Goal: Transaction & Acquisition: Purchase product/service

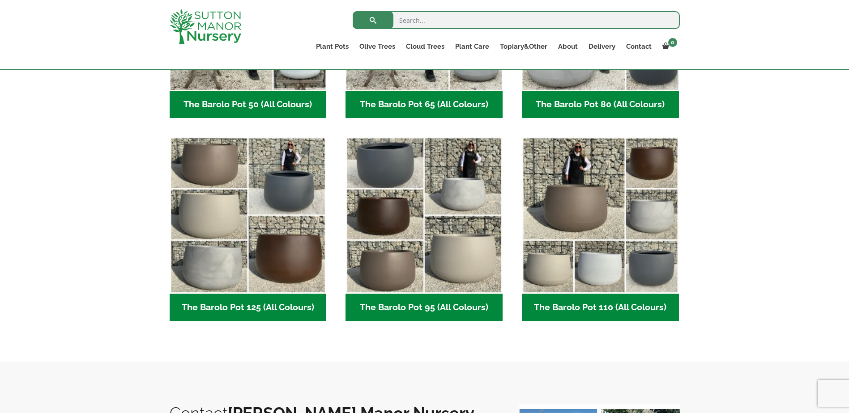
scroll to position [386, 0]
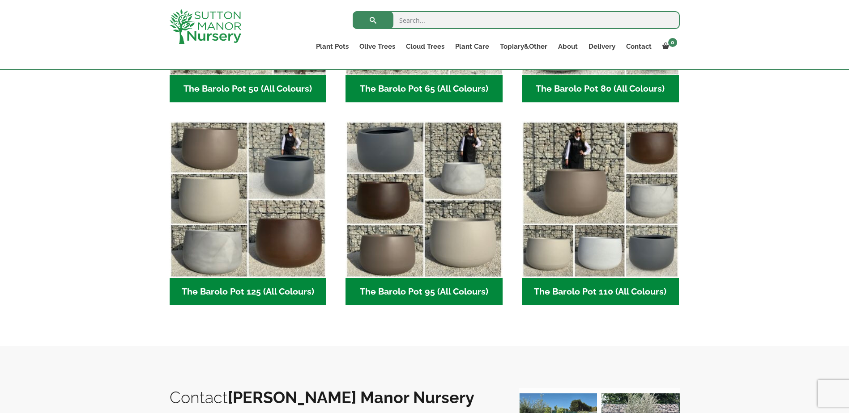
click at [460, 289] on h2 "The Barolo Pot 95 (All Colours) (7)" at bounding box center [423, 292] width 157 height 28
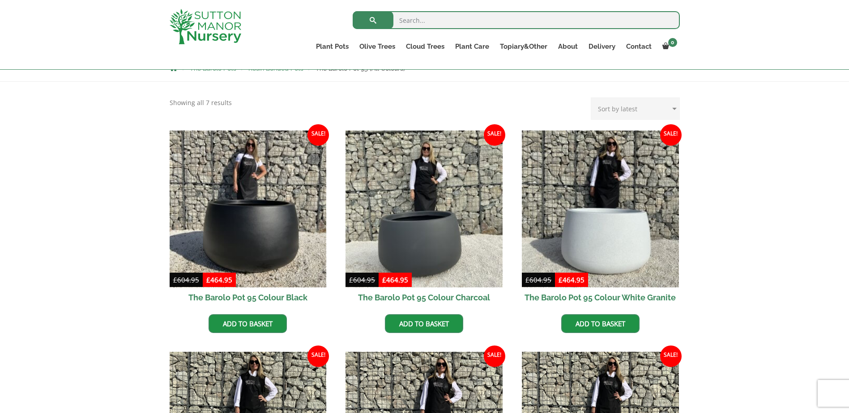
scroll to position [268, 0]
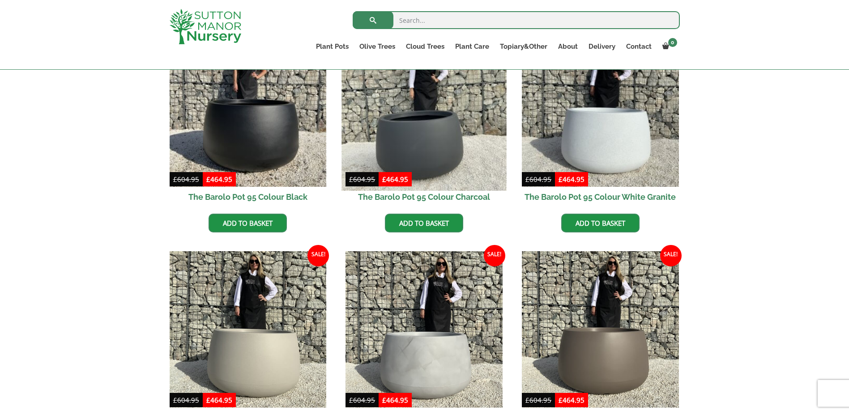
click at [437, 135] on img at bounding box center [424, 108] width 165 height 165
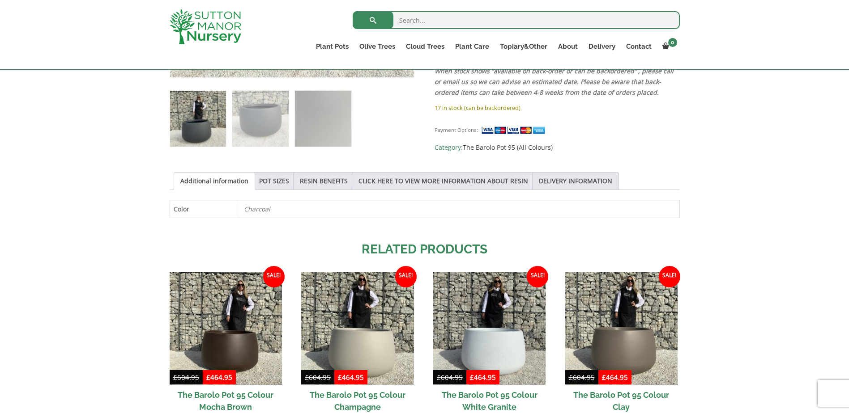
scroll to position [358, 0]
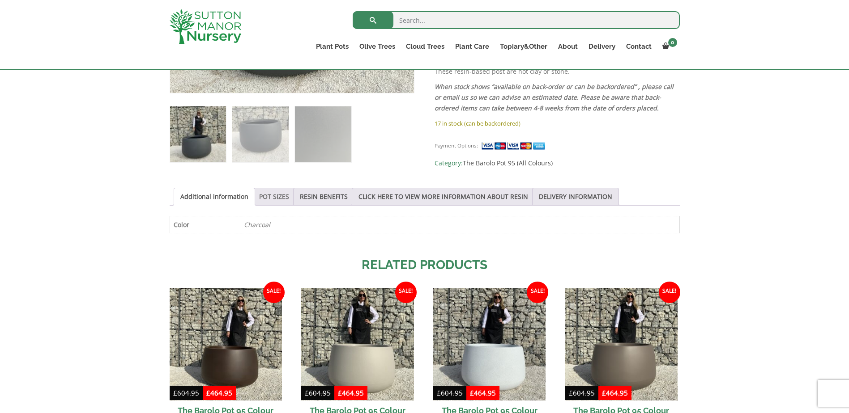
click at [272, 200] on link "POT SIZES" at bounding box center [274, 196] width 30 height 17
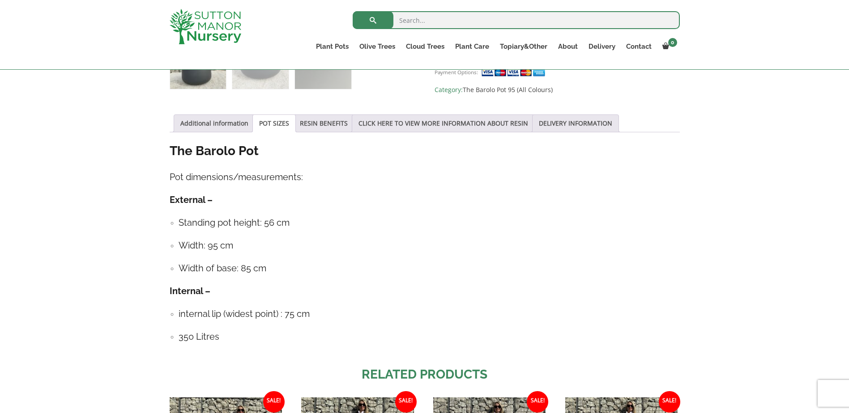
scroll to position [492, 0]
